Goal: Obtain resource: Obtain resource

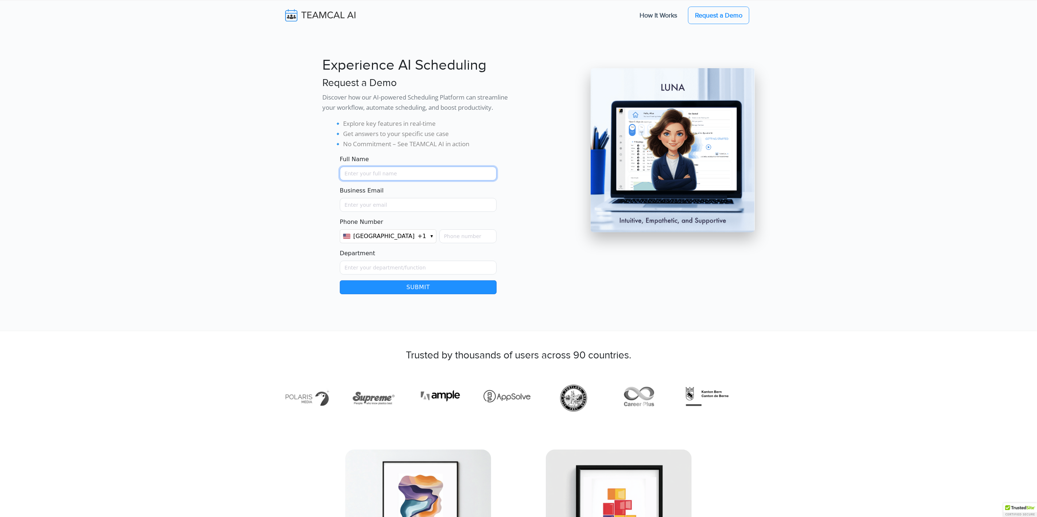
click at [375, 175] on input "Full Name" at bounding box center [418, 174] width 157 height 14
click at [375, 174] on input "Full Name" at bounding box center [418, 174] width 157 height 14
type input "[PERSON_NAME]"
click at [375, 204] on input "Business Email" at bounding box center [418, 205] width 157 height 14
type input "rajlal@live.com"
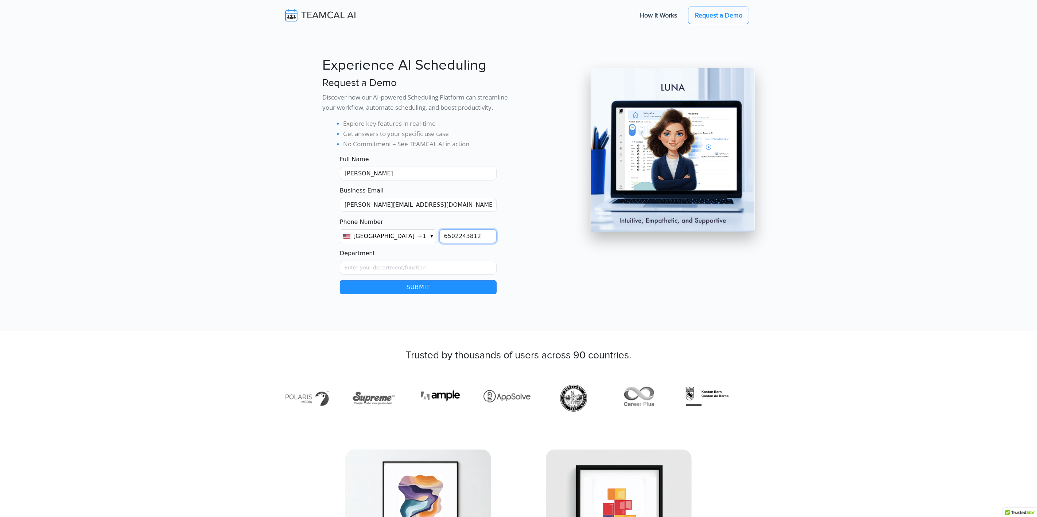
type input "6502243812"
type input "Sales"
click at [375, 284] on button "Submit" at bounding box center [418, 287] width 157 height 14
click at [375, 8] on button "×" at bounding box center [566, 7] width 6 height 7
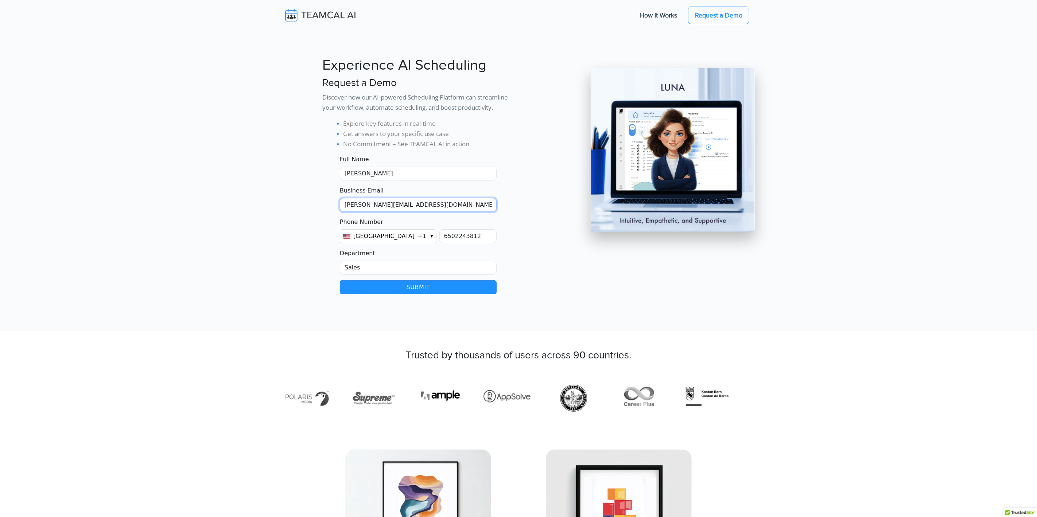
click at [360, 206] on input "rajlal@live.com" at bounding box center [418, 205] width 157 height 14
type input "[EMAIL_ADDRESS]"
click at [375, 285] on button "Submit" at bounding box center [418, 287] width 157 height 14
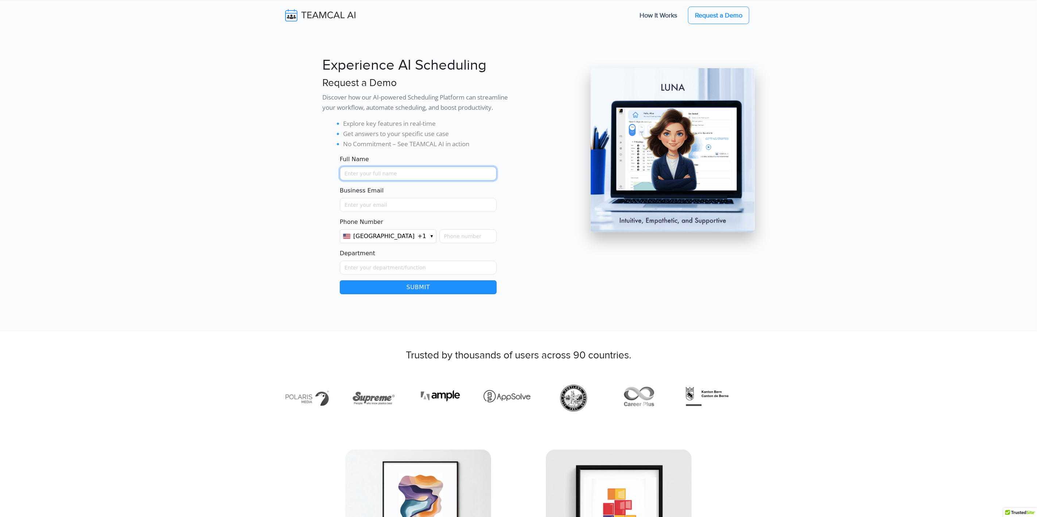
click at [424, 174] on input "Full Name" at bounding box center [418, 174] width 157 height 14
type input "[PERSON_NAME]"
type input "hi@teamcalendar.ai"
type input "6502243812"
type input "Sales"
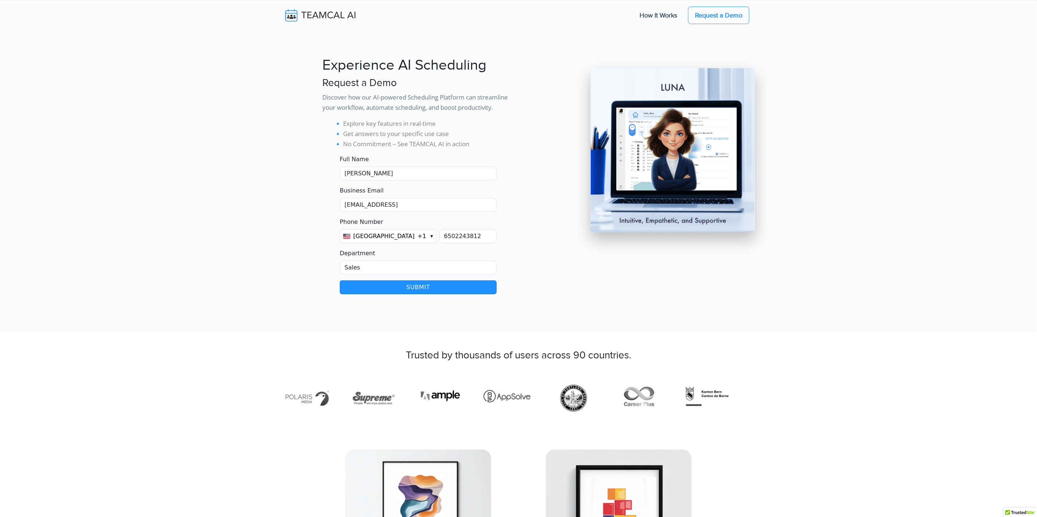
scroll to position [48, 3]
click at [423, 294] on section "Experience AI Scheduling Request a Demo Discover how our AI-powered Scheduling …" at bounding box center [518, 165] width 1037 height 331
click at [420, 290] on button "Submit" at bounding box center [418, 287] width 157 height 14
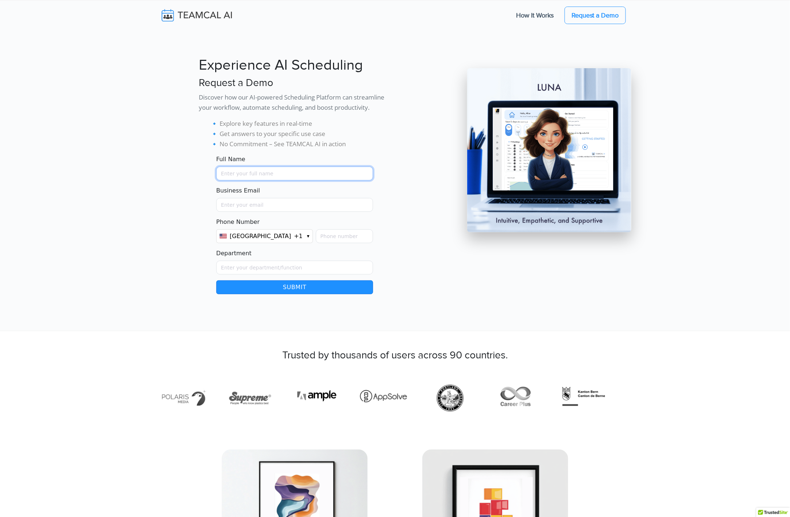
click at [292, 172] on input "Full Name" at bounding box center [294, 174] width 157 height 14
type input "[PERSON_NAME]"
type input "raj@teamcalendar.ai"
type input "6502243812"
type input "Sales"
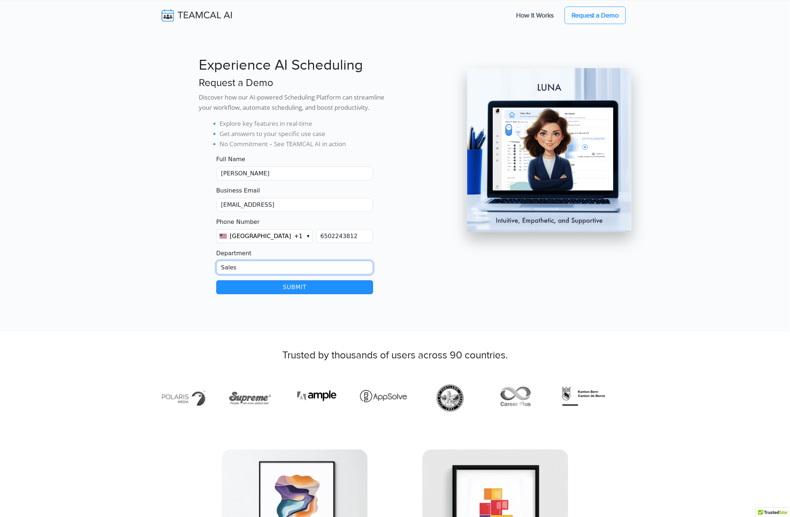
click at [216, 280] on button "Submit" at bounding box center [294, 287] width 157 height 14
click at [305, 288] on button "Submit" at bounding box center [294, 287] width 157 height 14
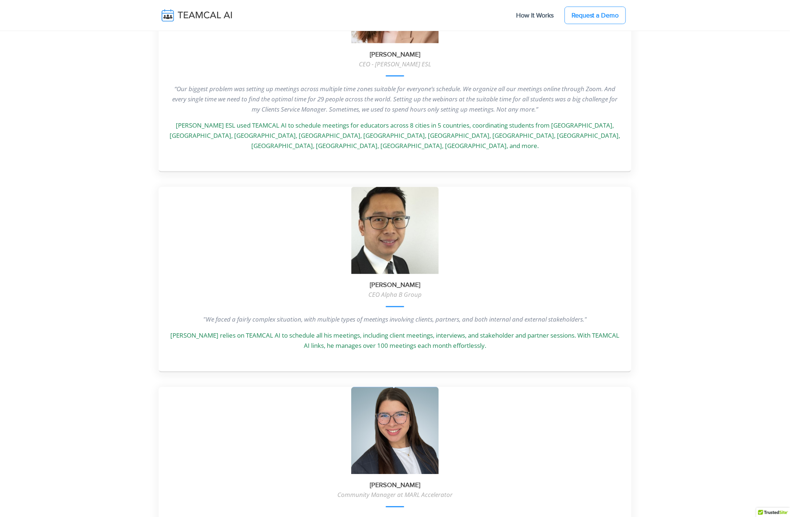
scroll to position [1936, 0]
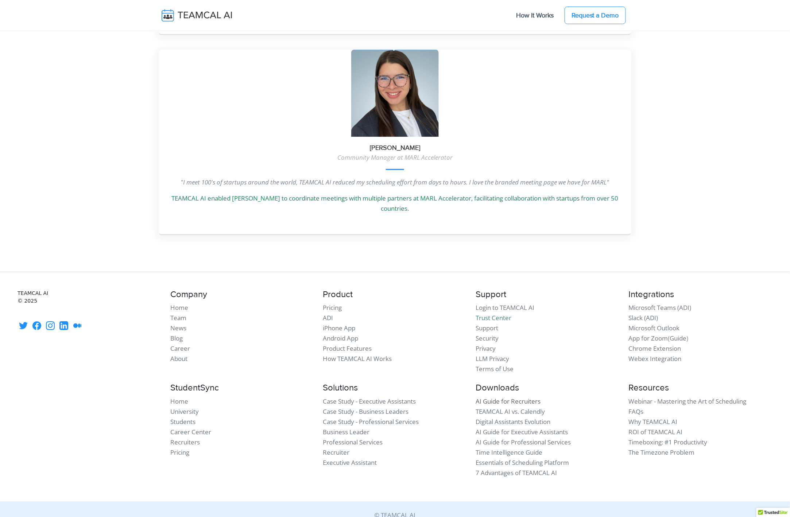
click at [515, 397] on link "AI Guide for Recruiters" at bounding box center [507, 401] width 65 height 8
click at [517, 407] on link "TEAMCAL AI vs. Calendly" at bounding box center [509, 411] width 69 height 8
click at [522, 418] on link "Digital Assistants Evolution" at bounding box center [512, 422] width 75 height 8
click at [525, 428] on link "AI Guide for Executive Assistants" at bounding box center [521, 432] width 92 height 8
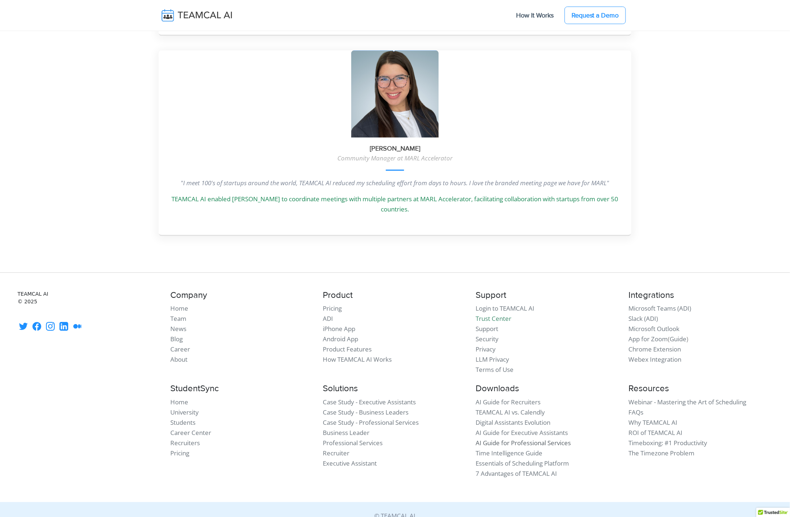
click at [526, 439] on link "AI Guide for Professional Services" at bounding box center [522, 443] width 95 height 8
click at [521, 449] on link "Time Intelligence Guide" at bounding box center [508, 453] width 67 height 8
click at [523, 459] on link "Essentials of Scheduling Platform" at bounding box center [521, 463] width 93 height 8
click at [525, 469] on link "7 Advantages of TEAMCAL AI" at bounding box center [515, 473] width 81 height 8
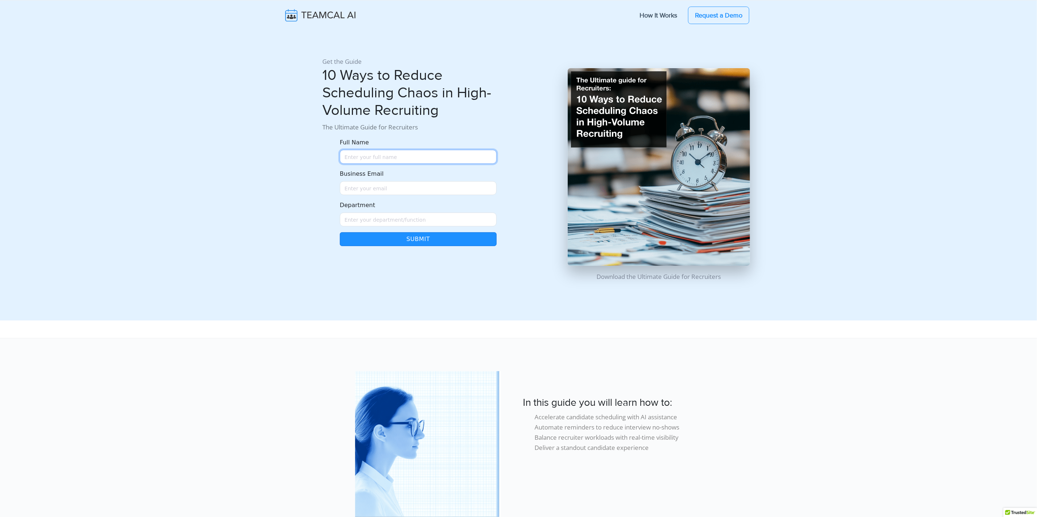
click at [381, 154] on input "Full Name" at bounding box center [418, 157] width 157 height 14
type input "[PERSON_NAME]"
type input "raj@teamcalendar.ai"
type input "Sales"
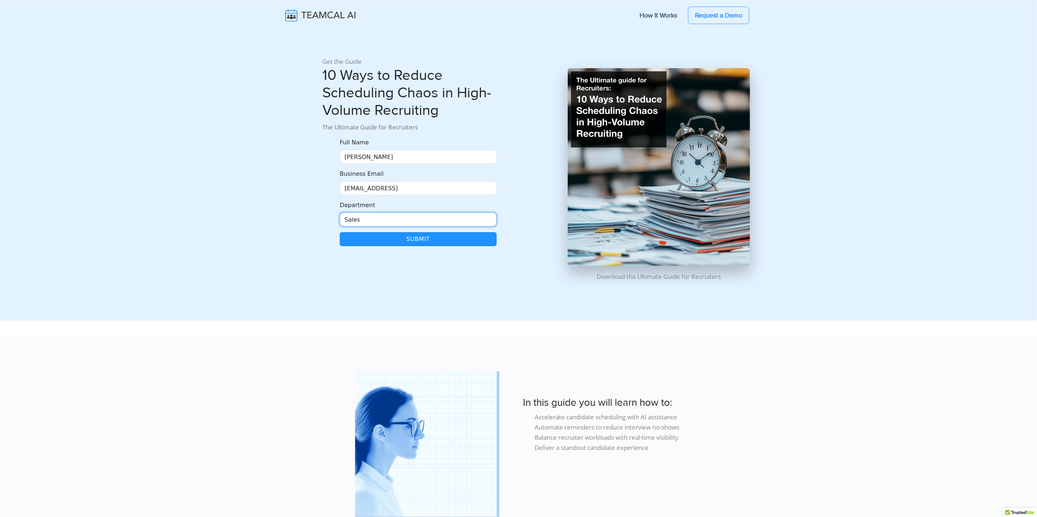
click at [395, 221] on input "Sales" at bounding box center [418, 220] width 157 height 14
click at [340, 232] on button "Submit" at bounding box center [418, 239] width 157 height 14
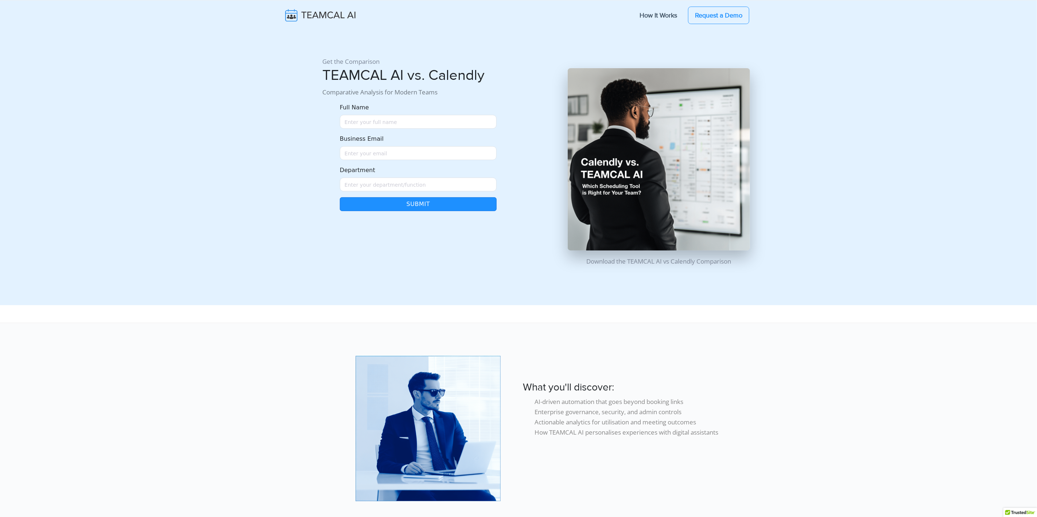
drag, startPoint x: 366, startPoint y: 129, endPoint x: 364, endPoint y: 121, distance: 8.0
click at [366, 128] on form "Full Name Business Email Department Leave this form field blank Submit" at bounding box center [418, 157] width 192 height 108
click at [364, 121] on input "Full Name" at bounding box center [418, 122] width 157 height 14
type input "[PERSON_NAME]"
type input "[EMAIL_ADDRESS]"
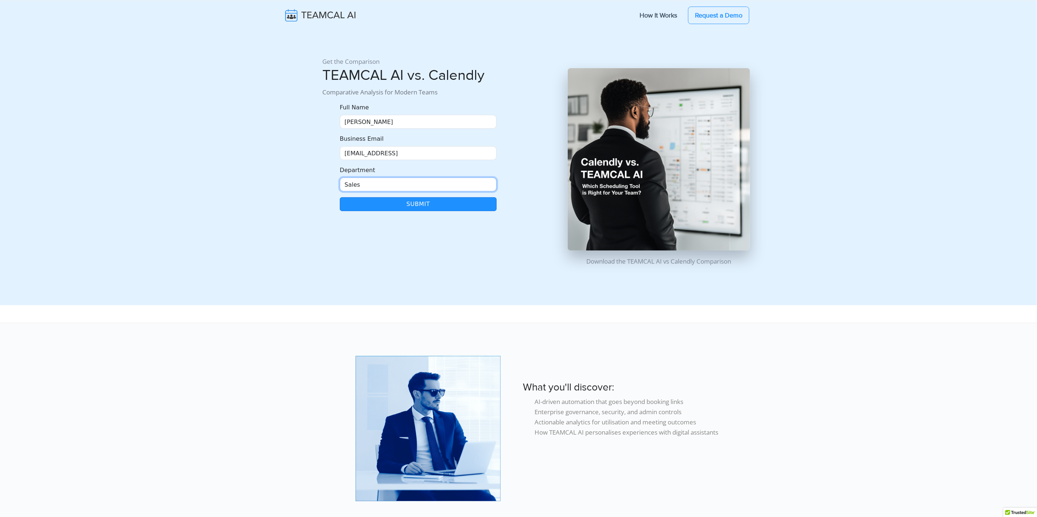
type input "Sales"
click at [428, 200] on button "Submit" at bounding box center [418, 204] width 157 height 14
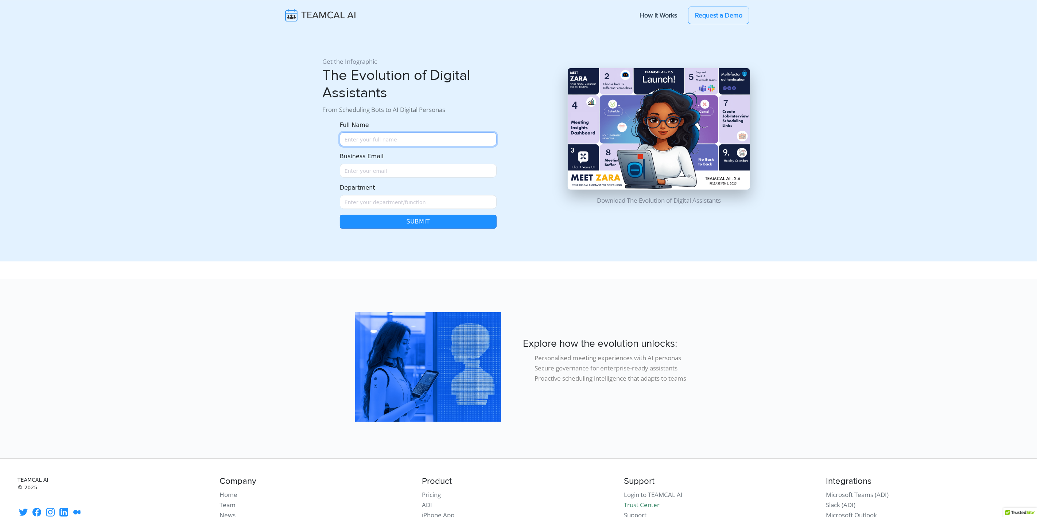
click at [378, 141] on input "Full Name" at bounding box center [418, 139] width 157 height 14
type input "[PERSON_NAME]"
type input "[EMAIL_ADDRESS]"
type input "Sales"
click at [340, 215] on button "Submit" at bounding box center [418, 222] width 157 height 14
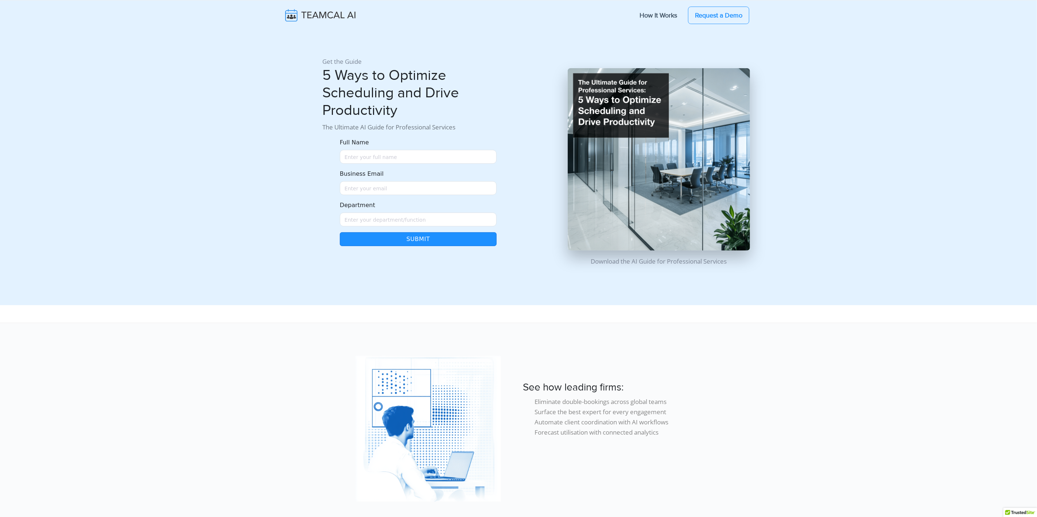
click at [412, 149] on div "Full Name" at bounding box center [418, 151] width 157 height 26
click at [411, 158] on input "Full Name" at bounding box center [418, 157] width 157 height 14
type input "Raj Lal"
type input "Raj@teamcalemdar.ai"
type input "salesk"
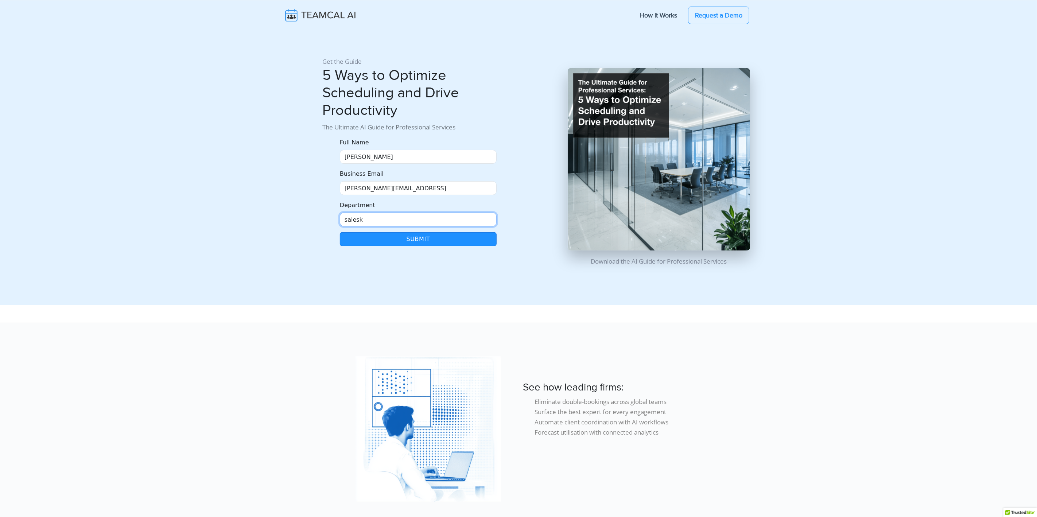
click at [340, 232] on button "Submit" at bounding box center [418, 239] width 157 height 14
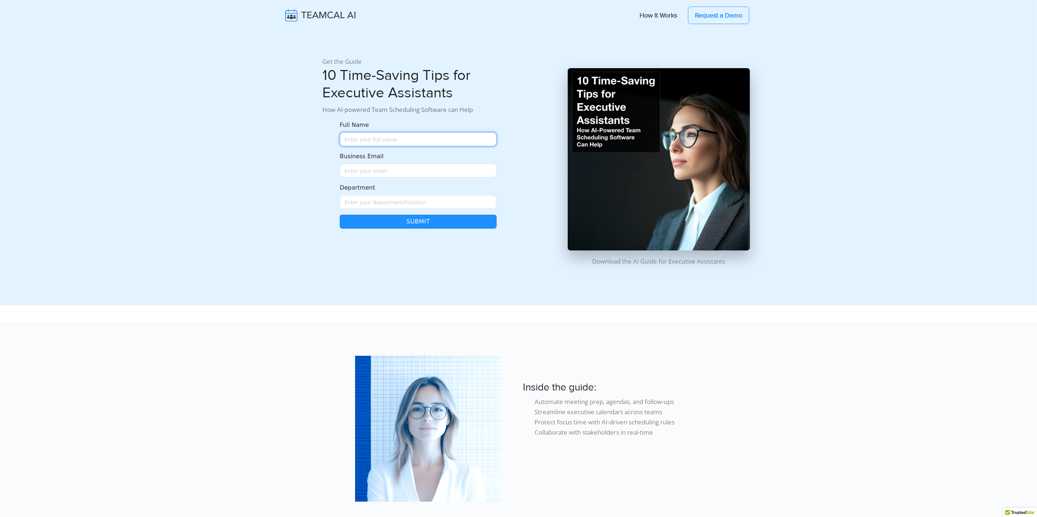
click at [369, 139] on input "Full Name" at bounding box center [418, 139] width 157 height 14
type input "[PERSON_NAME]"
type input "[EMAIL_ADDRESS]"
type input "Sales"
click at [340, 215] on button "Submit" at bounding box center [418, 222] width 157 height 14
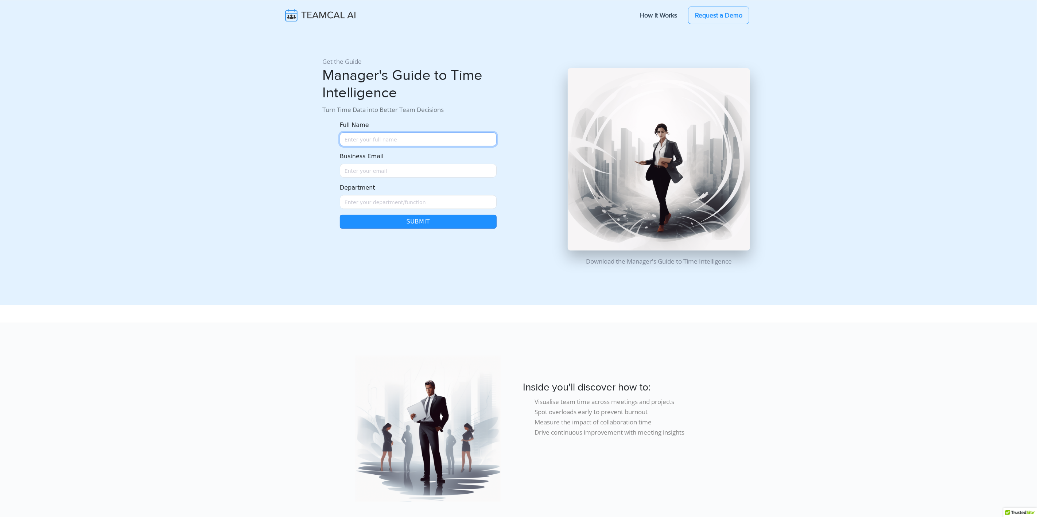
click at [373, 133] on input "Full Name" at bounding box center [418, 139] width 157 height 14
type input "[PERSON_NAME]"
type input "[EMAIL_ADDRESS]"
type input "Sales"
click at [340, 215] on button "Submit" at bounding box center [418, 222] width 157 height 14
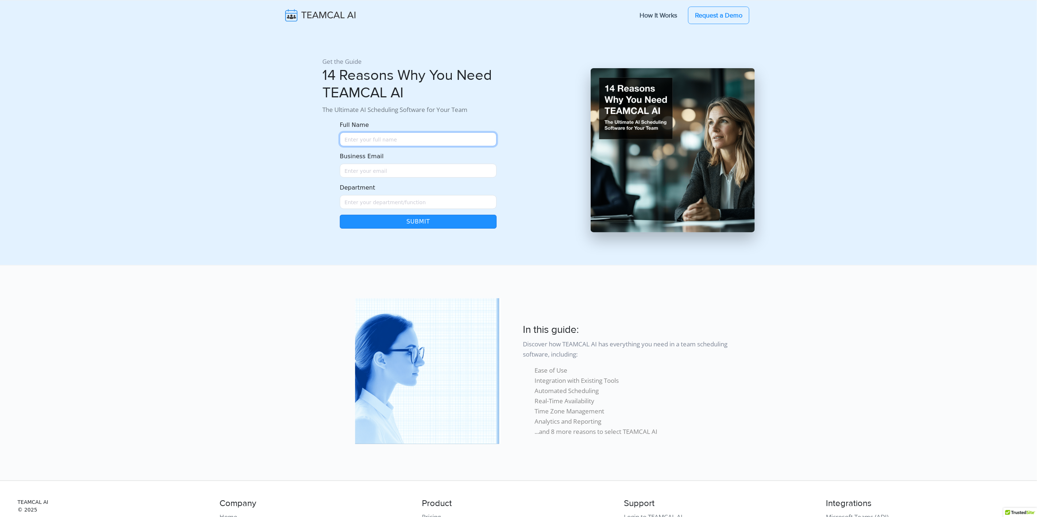
click at [385, 143] on input "Full Name" at bounding box center [418, 139] width 157 height 14
type input "[PERSON_NAME]"
type input "[EMAIL_ADDRESS]"
type input "Sales"
click at [340, 215] on button "Submit" at bounding box center [418, 222] width 157 height 14
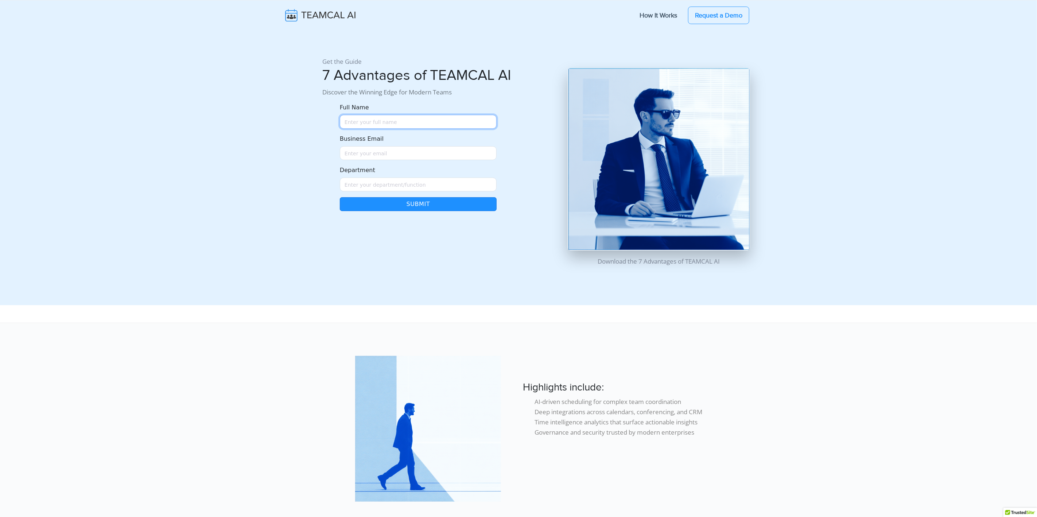
click at [403, 123] on input "Full Name" at bounding box center [418, 122] width 157 height 14
type input "[PERSON_NAME]"
type input "[EMAIL_ADDRESS]"
type input "Sales"
click at [340, 197] on button "Submit" at bounding box center [418, 204] width 157 height 14
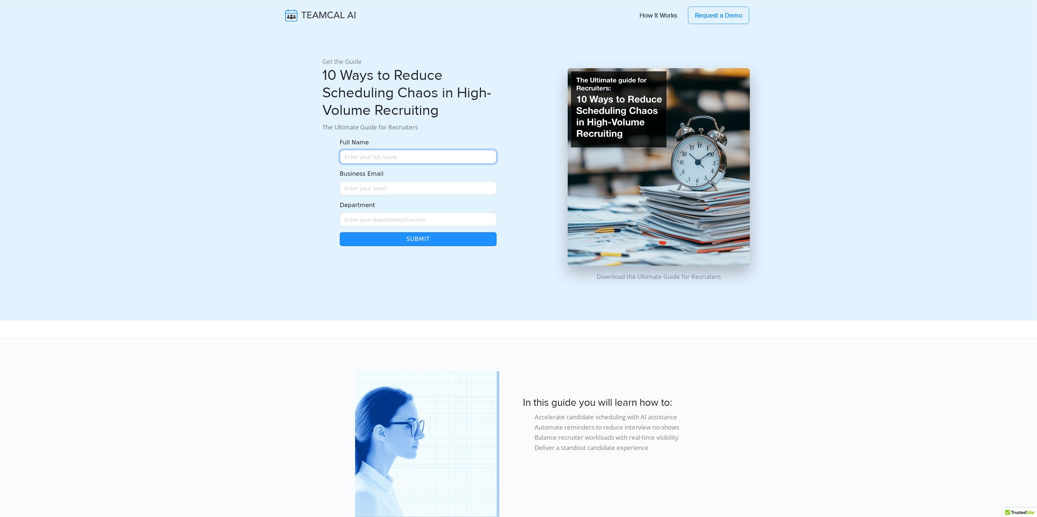
click at [371, 153] on input "Full Name" at bounding box center [418, 157] width 157 height 14
type input "Raj Lal"
type input "raj@teamcalendar.ai"
type input "Sales"
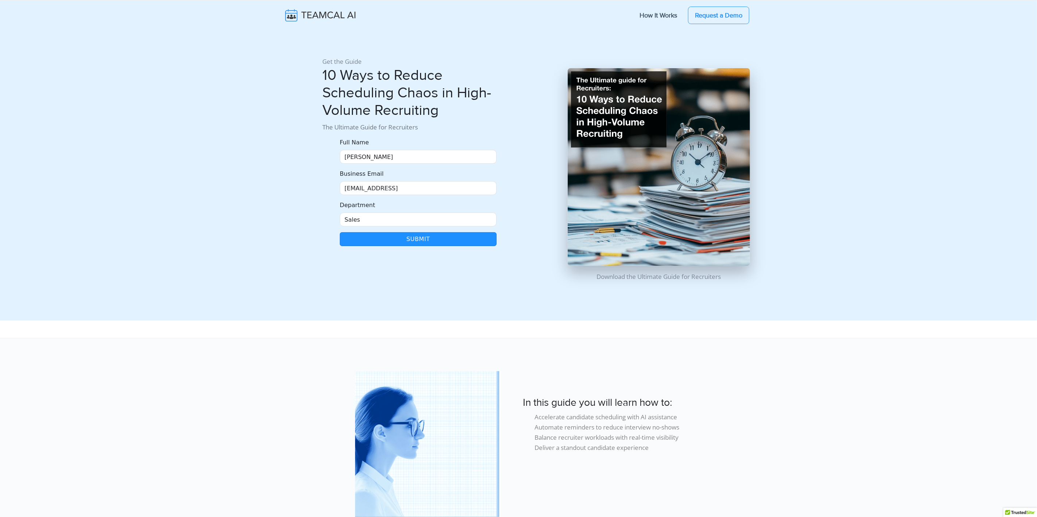
click at [422, 237] on button "Submit" at bounding box center [418, 239] width 157 height 14
click at [392, 192] on input "raj@teamcalendar.ai" at bounding box center [418, 188] width 157 height 14
click at [340, 232] on button "Submit" at bounding box center [418, 239] width 157 height 14
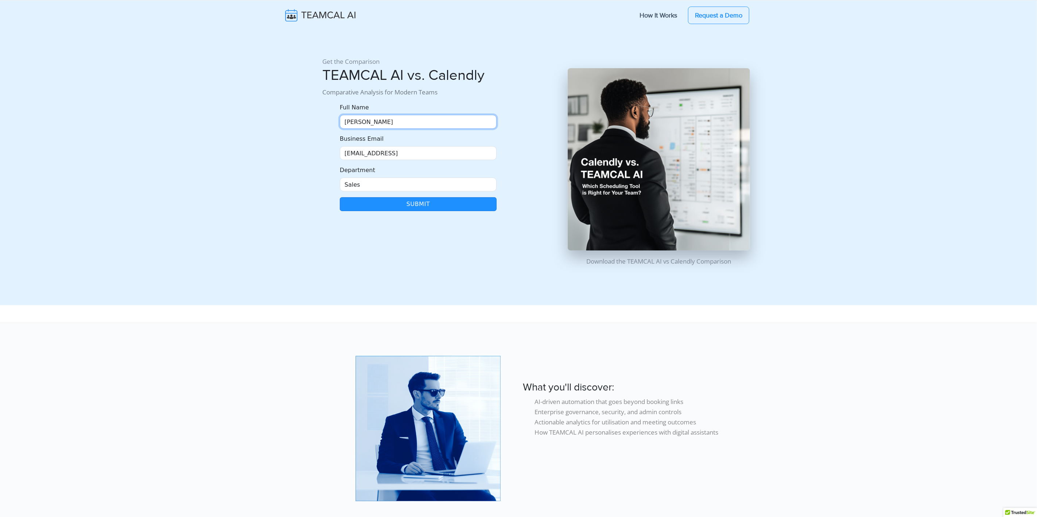
drag, startPoint x: 368, startPoint y: 116, endPoint x: 368, endPoint y: 121, distance: 4.8
click at [368, 117] on input "Raj" at bounding box center [418, 122] width 157 height 14
click at [368, 123] on input "Raj" at bounding box center [418, 122] width 157 height 14
click at [340, 197] on button "Submit" at bounding box center [418, 204] width 157 height 14
